Goal: Go to known website: Access a specific website the user already knows

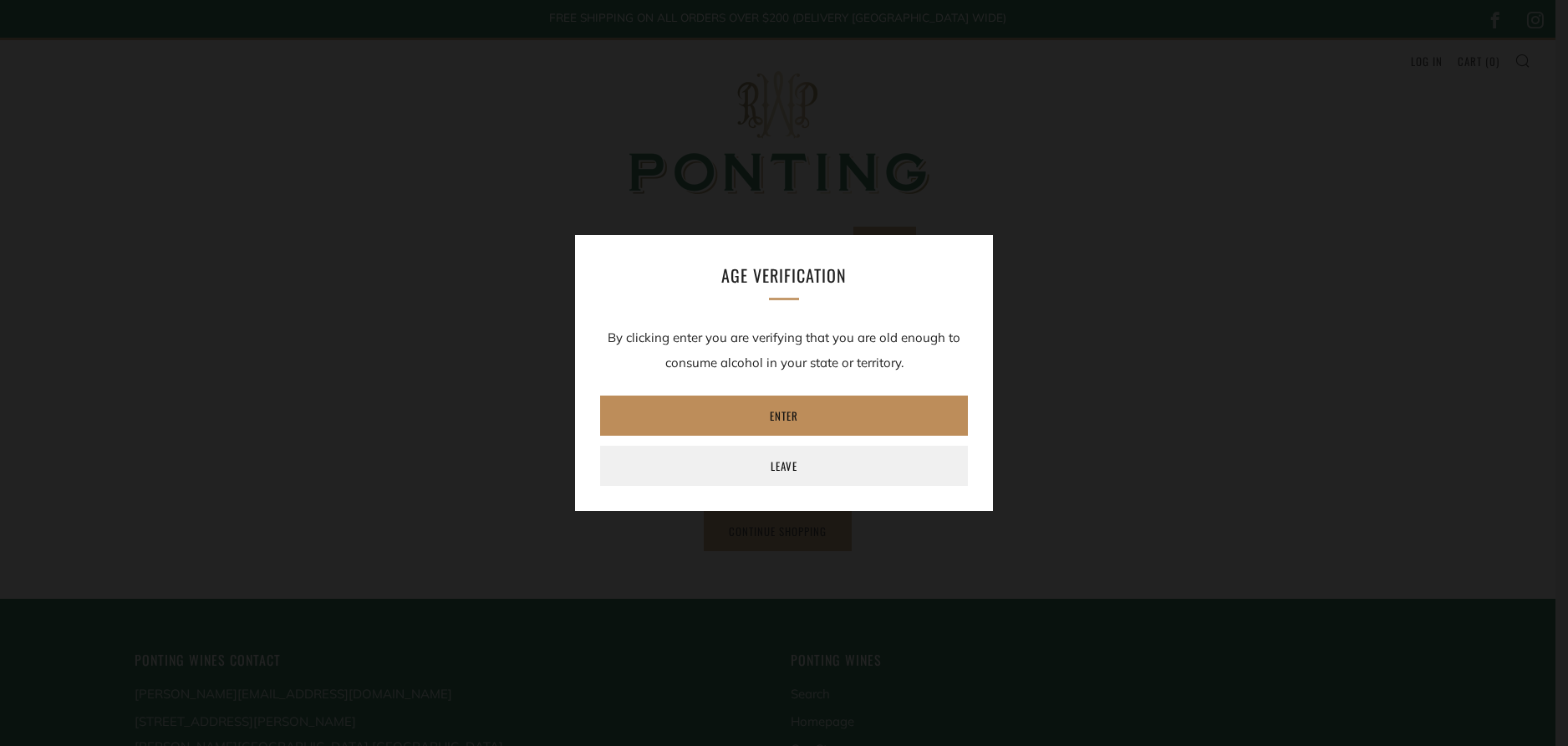
click at [783, 421] on link "Enter" at bounding box center [784, 416] width 368 height 40
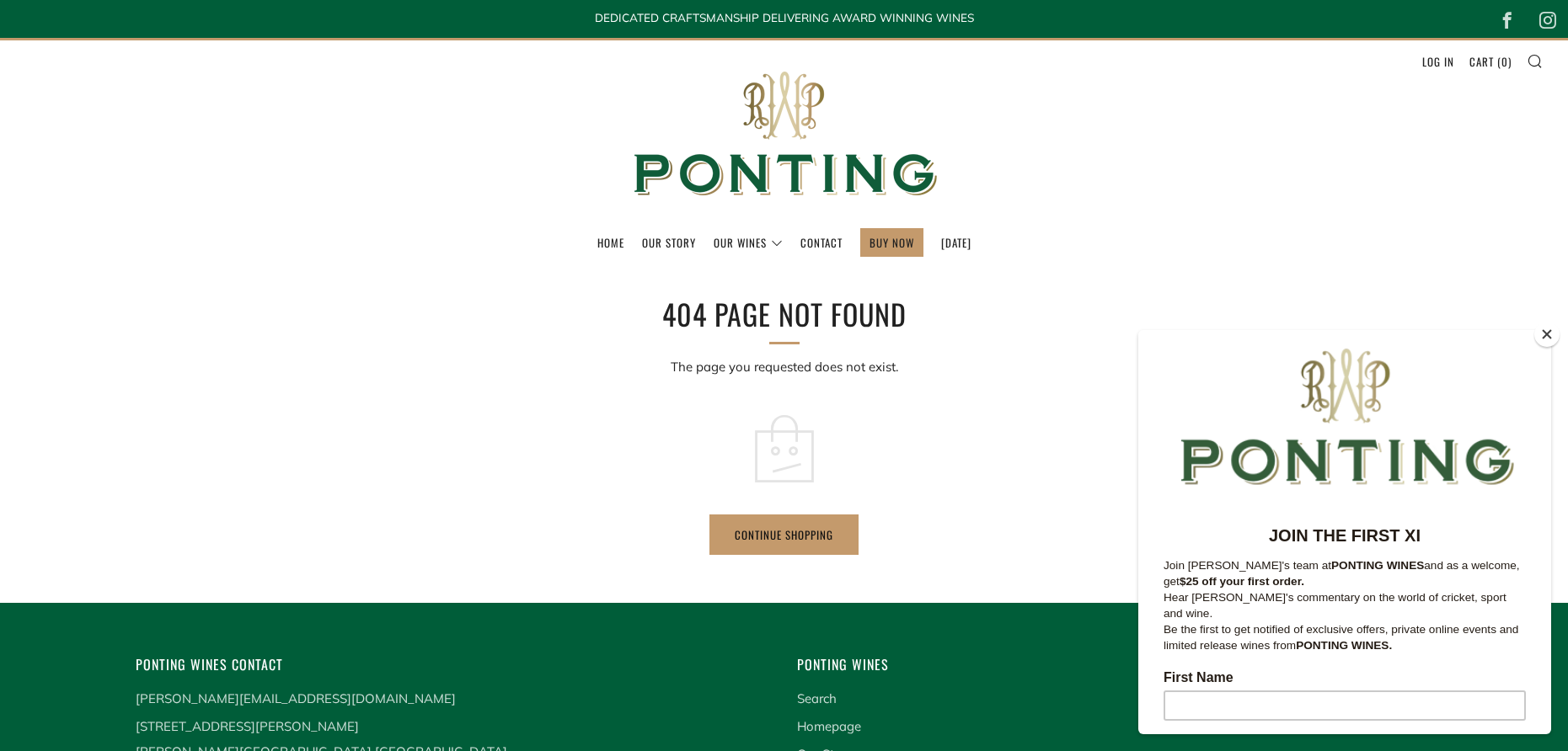
click at [462, 319] on div "404 Page Not Found The page you requested does not exist. Continue shopping" at bounding box center [784, 423] width 1568 height 262
click at [1549, 334] on button "Close" at bounding box center [1546, 334] width 26 height 26
